Goal: Information Seeking & Learning: Learn about a topic

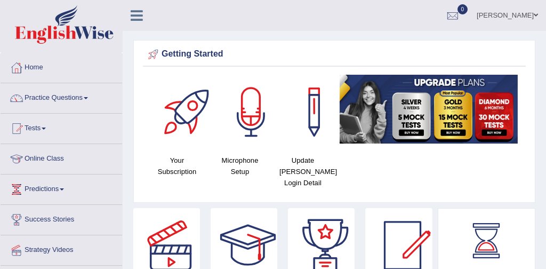
click at [69, 96] on link "Practice Questions" at bounding box center [62, 96] width 122 height 27
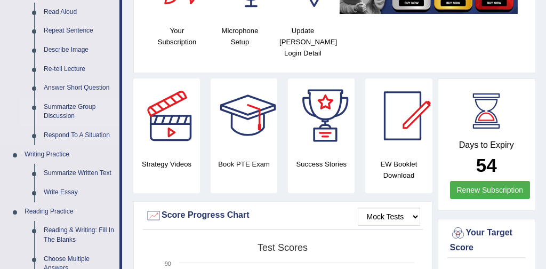
scroll to position [100, 0]
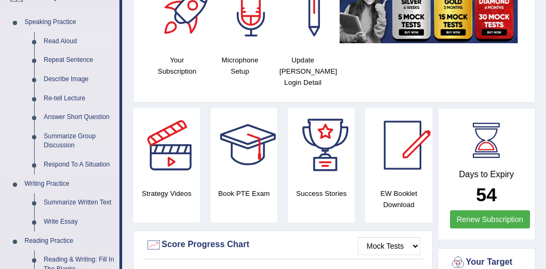
click at [73, 42] on link "Read Aloud" at bounding box center [79, 41] width 81 height 19
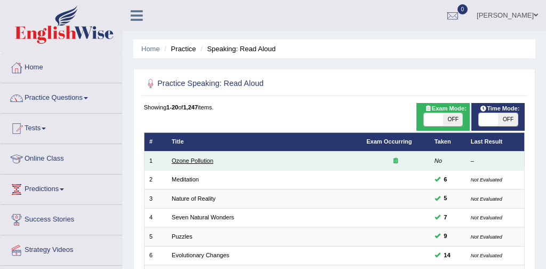
click at [204, 158] on link "Ozone Pollution" at bounding box center [193, 160] width 42 height 6
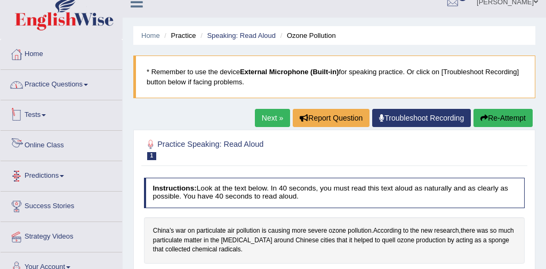
scroll to position [8, 0]
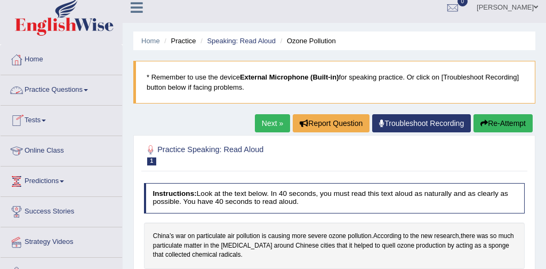
click at [70, 89] on link "Practice Questions" at bounding box center [62, 88] width 122 height 27
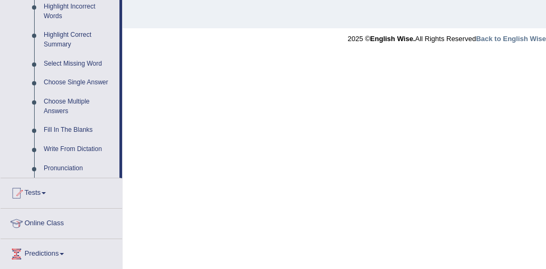
scroll to position [507, 0]
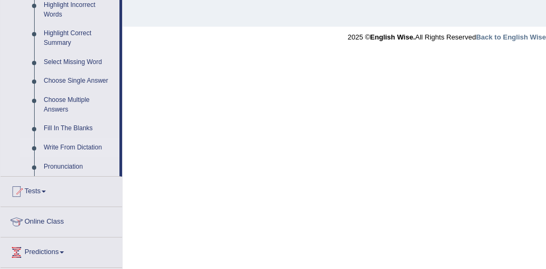
click at [95, 157] on link "Write From Dictation" at bounding box center [79, 147] width 81 height 19
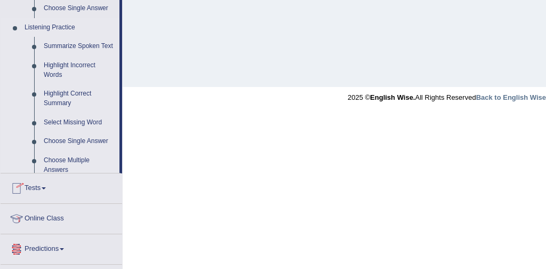
scroll to position [573, 0]
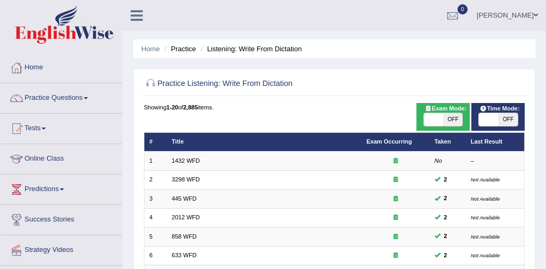
click at [428, 120] on span at bounding box center [433, 119] width 19 height 13
checkbox input "true"
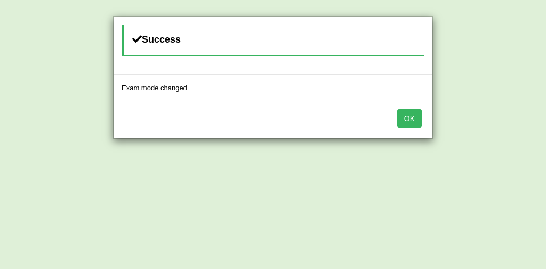
click at [413, 120] on button "OK" at bounding box center [409, 118] width 25 height 18
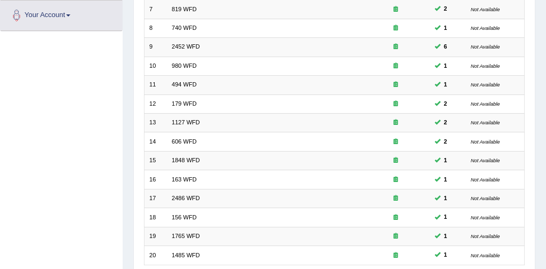
scroll to position [346, 0]
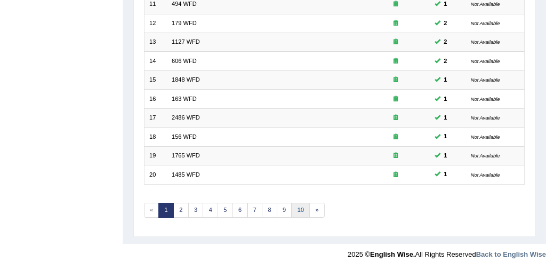
click at [302, 206] on link "10" at bounding box center [301, 210] width 19 height 15
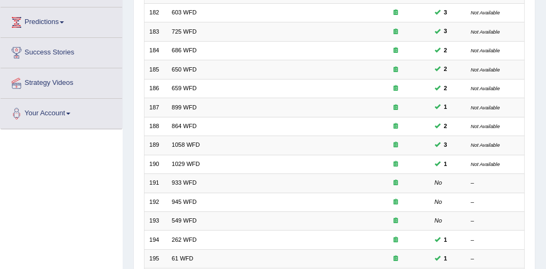
scroll to position [346, 0]
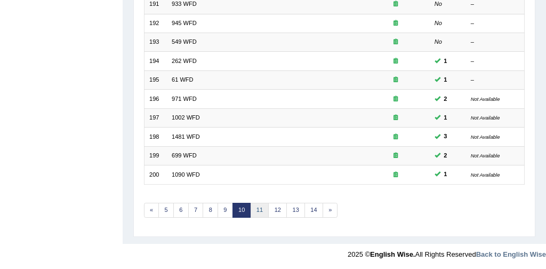
click at [258, 208] on link "11" at bounding box center [260, 210] width 19 height 15
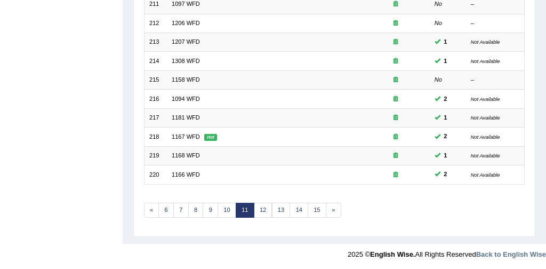
scroll to position [346, 0]
click at [260, 211] on link "12" at bounding box center [263, 210] width 19 height 15
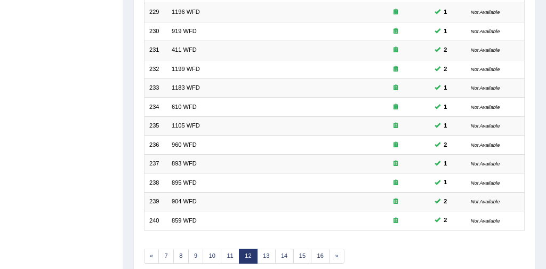
scroll to position [346, 0]
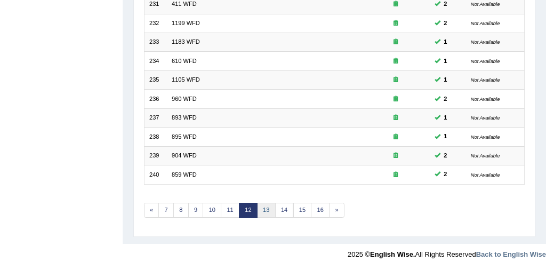
click at [266, 205] on link "13" at bounding box center [266, 210] width 19 height 15
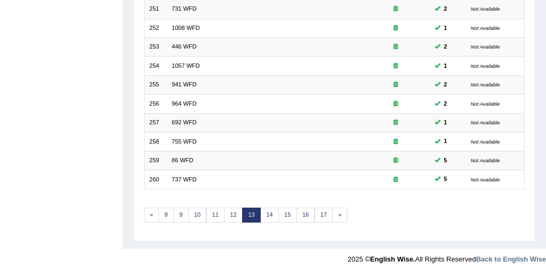
scroll to position [346, 0]
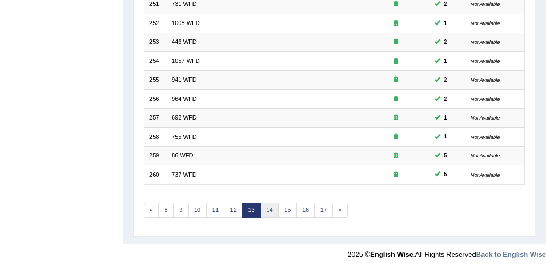
click at [268, 210] on link "14" at bounding box center [269, 210] width 19 height 15
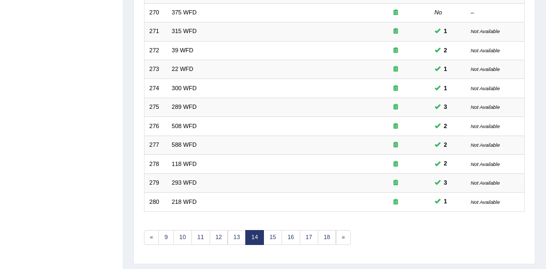
scroll to position [329, 0]
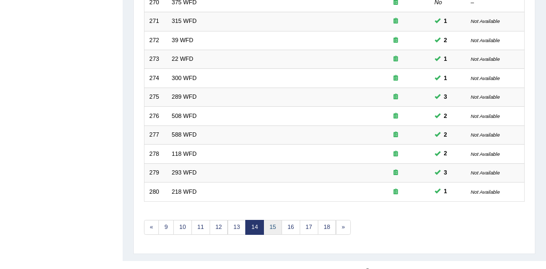
click at [274, 226] on link "15" at bounding box center [272, 227] width 19 height 15
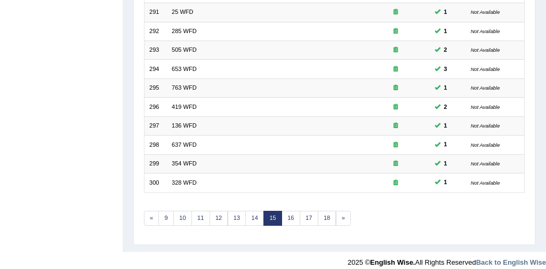
scroll to position [346, 0]
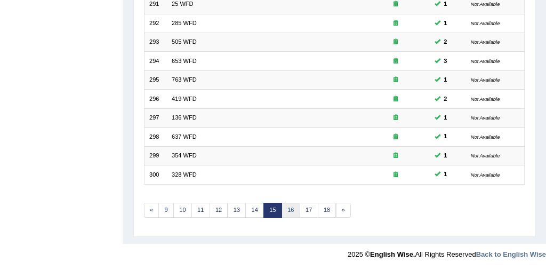
click at [293, 210] on link "16" at bounding box center [291, 210] width 19 height 15
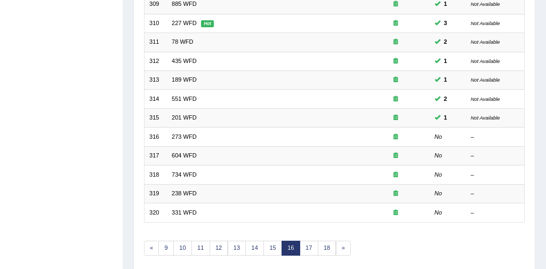
scroll to position [346, 0]
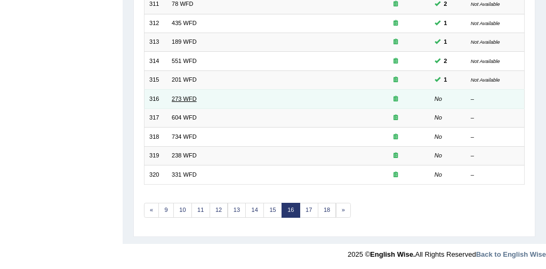
click at [195, 99] on link "273 WFD" at bounding box center [184, 98] width 25 height 6
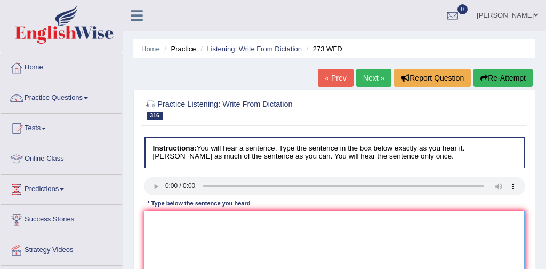
click at [162, 214] on textarea at bounding box center [334, 255] width 381 height 88
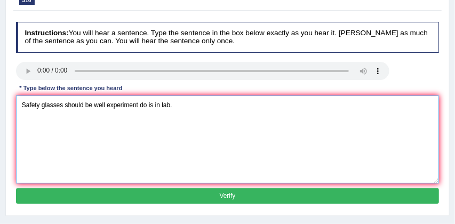
scroll to position [120, 0]
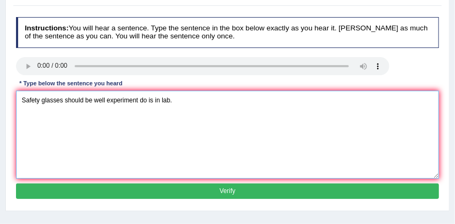
type textarea "Safety glasses should be well experiment do is in lab."
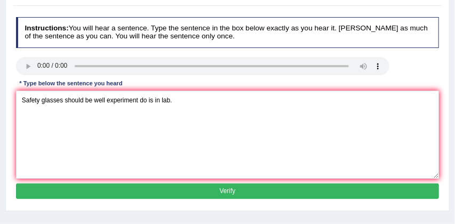
click at [193, 189] on button "Verify" at bounding box center [227, 190] width 423 height 15
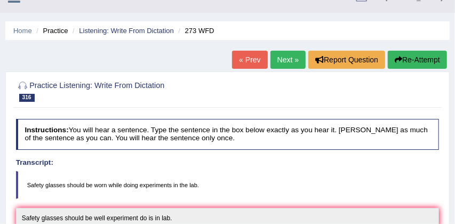
scroll to position [17, 0]
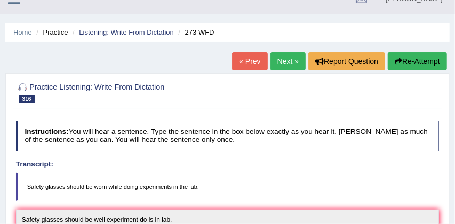
click at [282, 60] on link "Next »" at bounding box center [287, 61] width 35 height 18
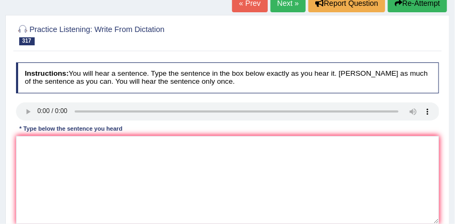
scroll to position [78, 0]
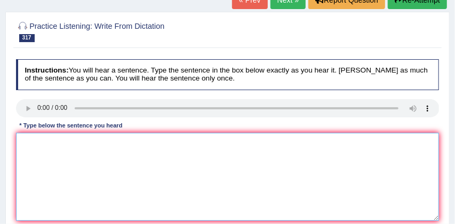
click at [42, 151] on textarea at bounding box center [227, 177] width 423 height 88
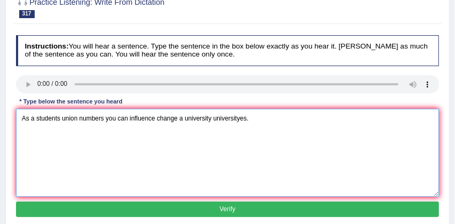
scroll to position [102, 0]
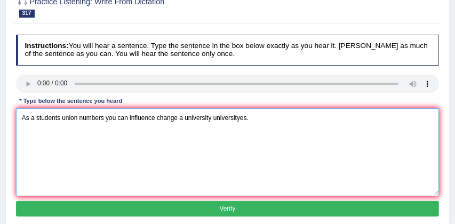
type textarea "As a students union numbers you can influence change a university universityes."
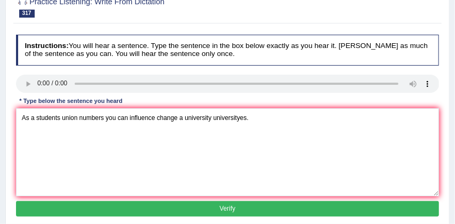
click at [235, 208] on button "Verify" at bounding box center [227, 208] width 423 height 15
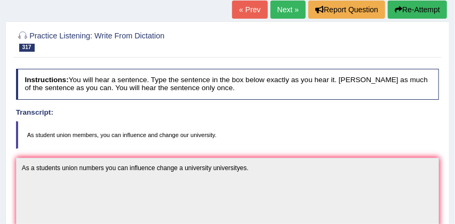
scroll to position [66, 0]
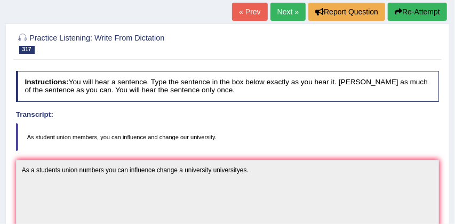
click at [426, 13] on button "Re-Attempt" at bounding box center [417, 12] width 59 height 18
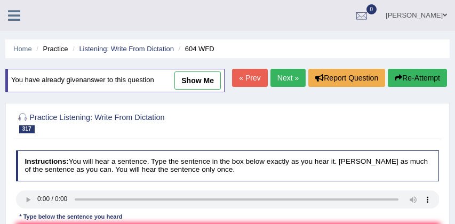
scroll to position [66, 0]
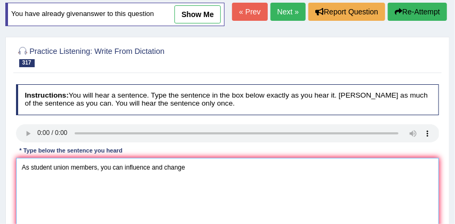
click at [191, 188] on textarea "As student union members, you can influence and change" at bounding box center [227, 202] width 423 height 88
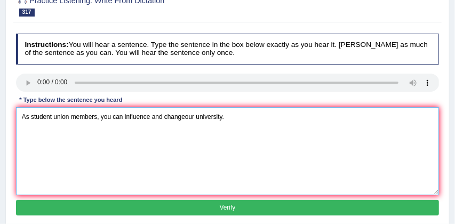
scroll to position [117, 0]
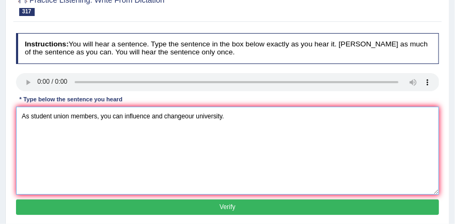
click at [186, 138] on textarea "As student union members, you can influence and changeour university." at bounding box center [227, 151] width 423 height 88
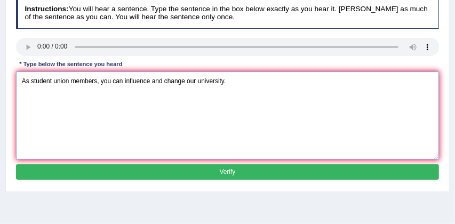
type textarea "As student union members, you can influence and change our university."
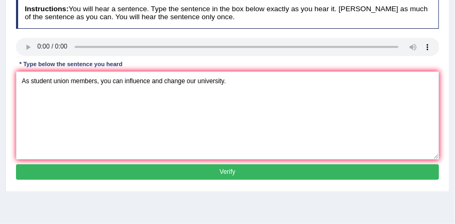
click at [171, 180] on button "Verify" at bounding box center [227, 171] width 423 height 15
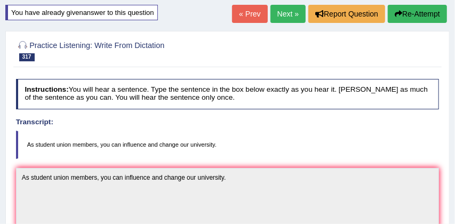
scroll to position [55, 0]
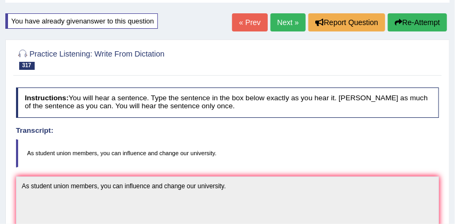
click at [283, 19] on link "Next »" at bounding box center [287, 22] width 35 height 18
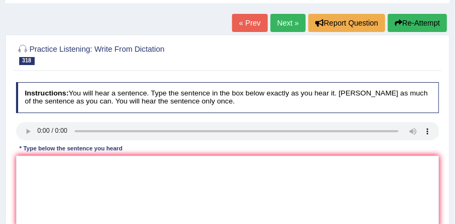
scroll to position [55, 0]
click at [28, 162] on textarea at bounding box center [227, 200] width 423 height 88
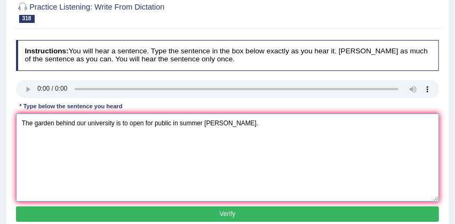
scroll to position [98, 0]
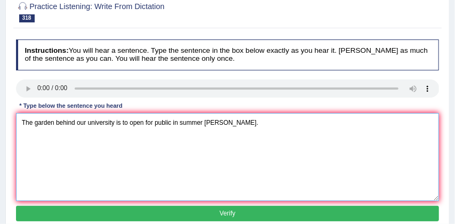
type textarea "The garden behind our university is to open for public in summer summar."
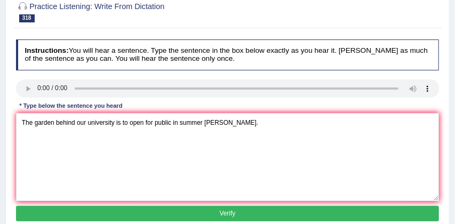
click at [179, 214] on button "Verify" at bounding box center [227, 213] width 423 height 15
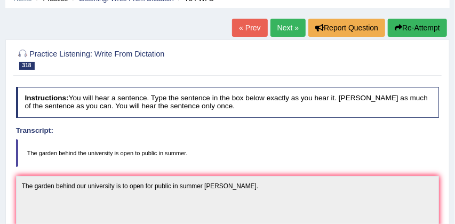
scroll to position [48, 0]
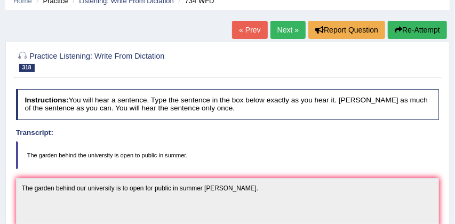
click at [281, 29] on link "Next »" at bounding box center [287, 30] width 35 height 18
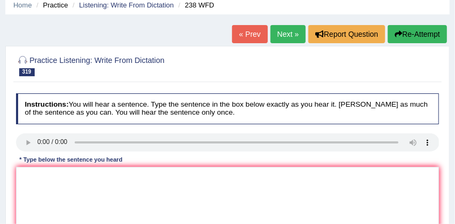
scroll to position [51, 0]
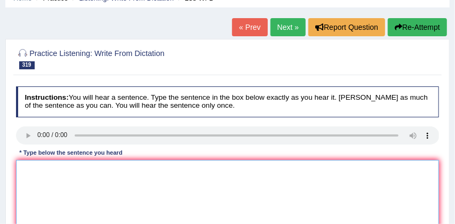
click at [52, 167] on textarea at bounding box center [227, 204] width 423 height 88
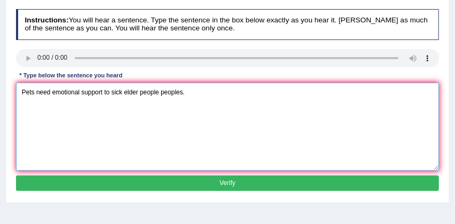
scroll to position [136, 0]
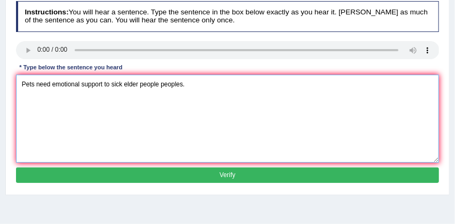
type textarea "Pets need emotional support to sick elder people peoples."
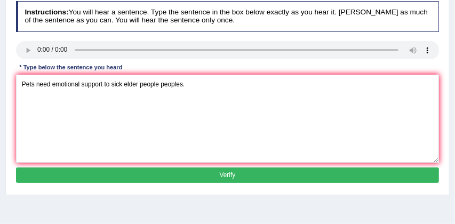
click at [173, 174] on button "Verify" at bounding box center [227, 174] width 423 height 15
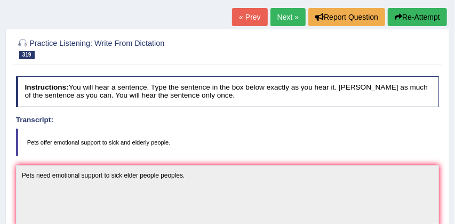
scroll to position [56, 0]
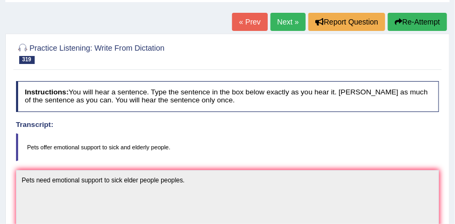
click at [287, 20] on link "Next »" at bounding box center [287, 22] width 35 height 18
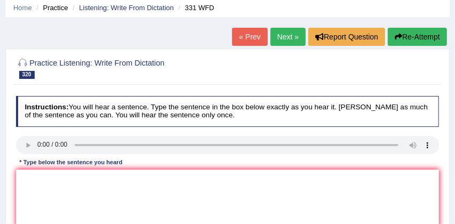
scroll to position [42, 0]
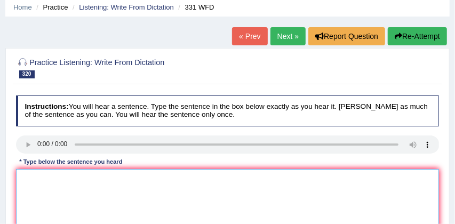
click at [33, 179] on textarea at bounding box center [227, 213] width 423 height 88
type textarea "The aim is reduice to people to take a risk."
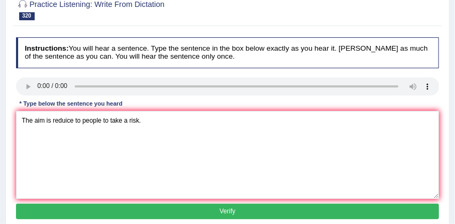
scroll to position [115, 0]
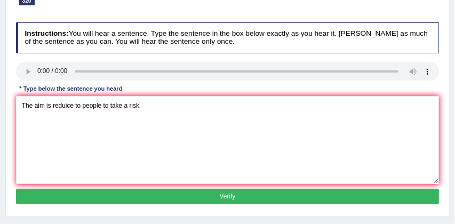
click at [180, 195] on button "Verify" at bounding box center [227, 196] width 423 height 15
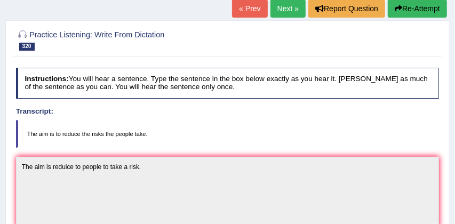
scroll to position [56, 0]
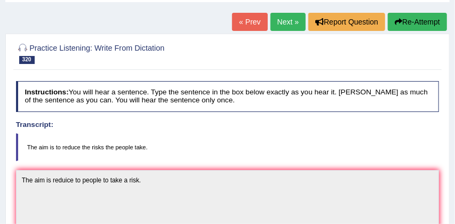
click at [419, 17] on button "Re-Attempt" at bounding box center [417, 22] width 59 height 18
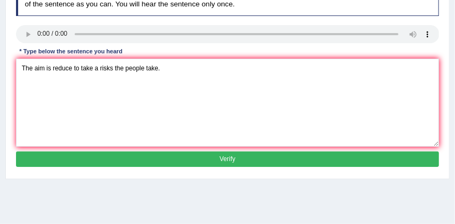
scroll to position [166, 0]
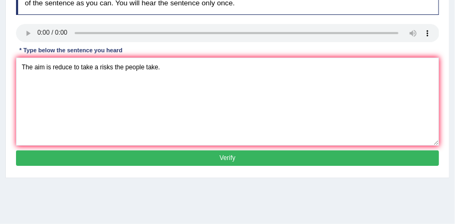
type textarea "The aim is reduce to take a risks the people take."
click at [210, 166] on button "Verify" at bounding box center [227, 157] width 423 height 15
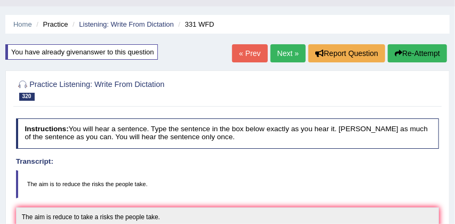
scroll to position [23, 0]
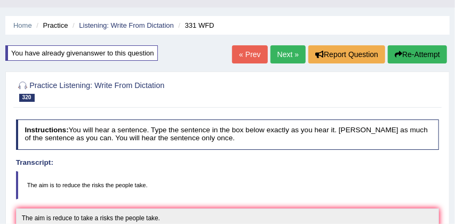
click at [287, 50] on link "Next »" at bounding box center [287, 54] width 35 height 18
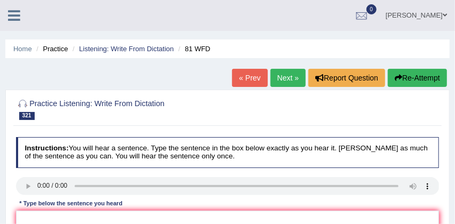
scroll to position [57, 0]
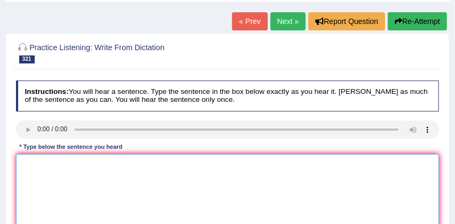
click at [24, 162] on textarea at bounding box center [227, 198] width 423 height 88
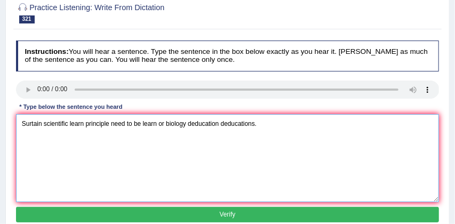
scroll to position [97, 0]
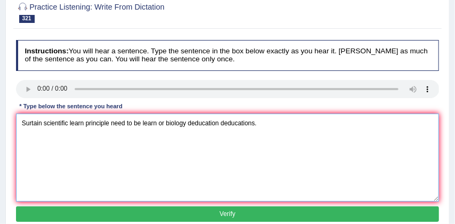
click at [42, 122] on textarea "Surtain scientific learn principle need to be learn or biology deducation deduc…" at bounding box center [227, 158] width 423 height 88
type textarea "Surtain scientific learn principle need to be learn or biology deducation deduc…"
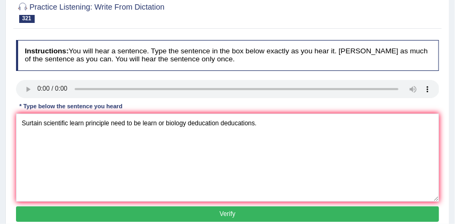
click at [210, 211] on button "Verify" at bounding box center [227, 213] width 423 height 15
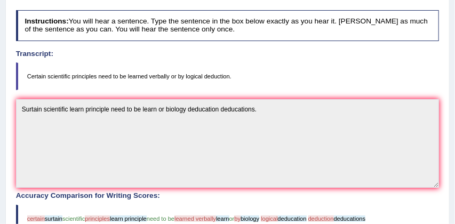
scroll to position [125, 0]
